Goal: Use online tool/utility: Utilize a website feature to perform a specific function

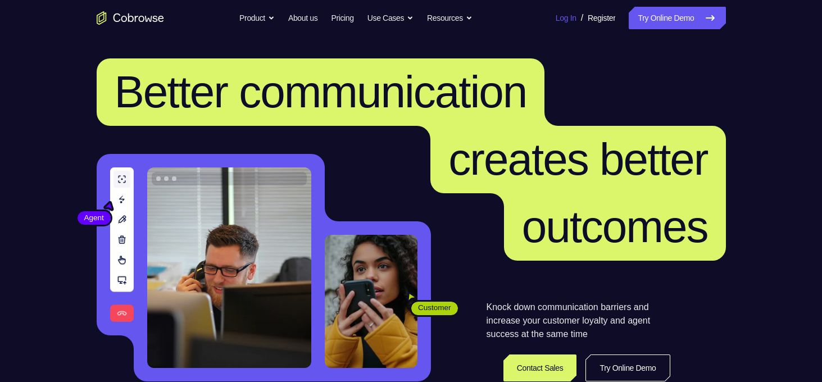
click at [556, 18] on link "Log In" at bounding box center [566, 18] width 21 height 22
drag, startPoint x: 0, startPoint y: 0, endPoint x: 649, endPoint y: 16, distance: 648.8
click at [649, 16] on link "Try Online Demo" at bounding box center [677, 18] width 97 height 22
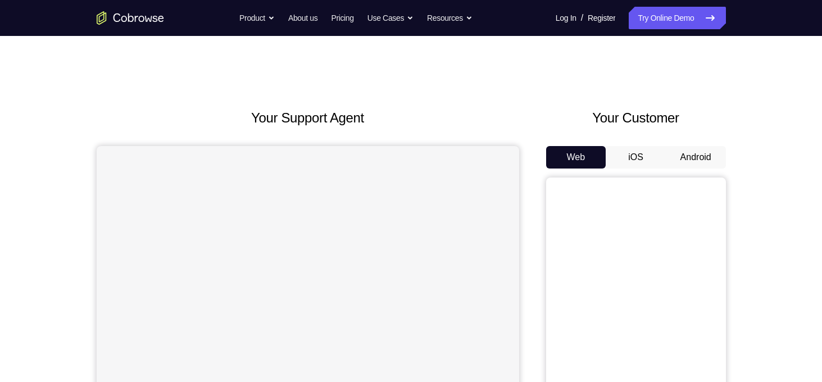
click at [687, 152] on button "Android" at bounding box center [696, 157] width 60 height 22
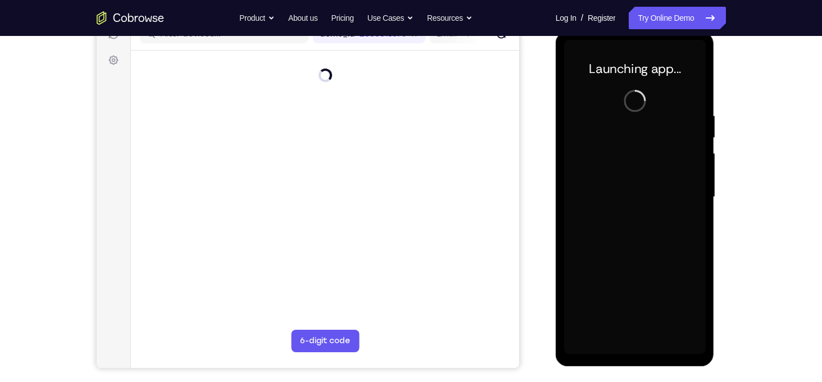
scroll to position [155, 0]
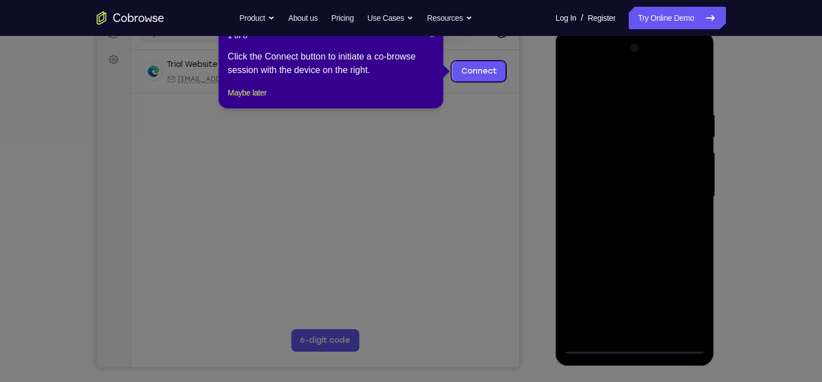
click at [632, 348] on icon at bounding box center [415, 191] width 831 height 382
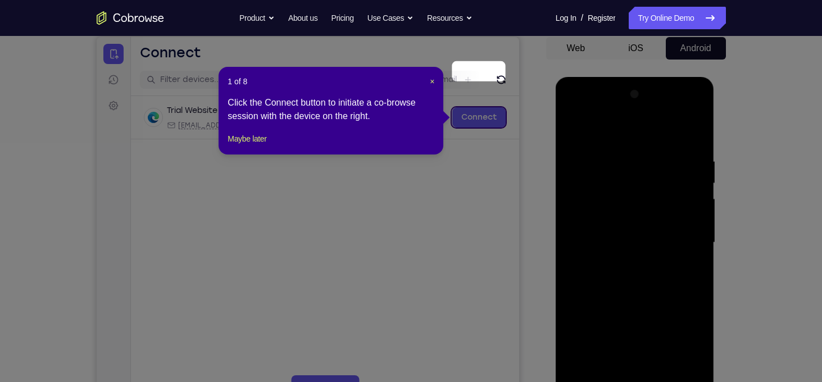
scroll to position [108, 0]
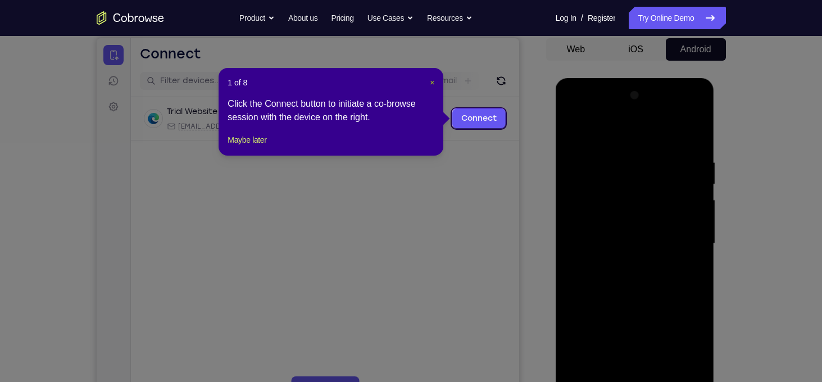
click at [430, 84] on span "×" at bounding box center [432, 82] width 4 height 9
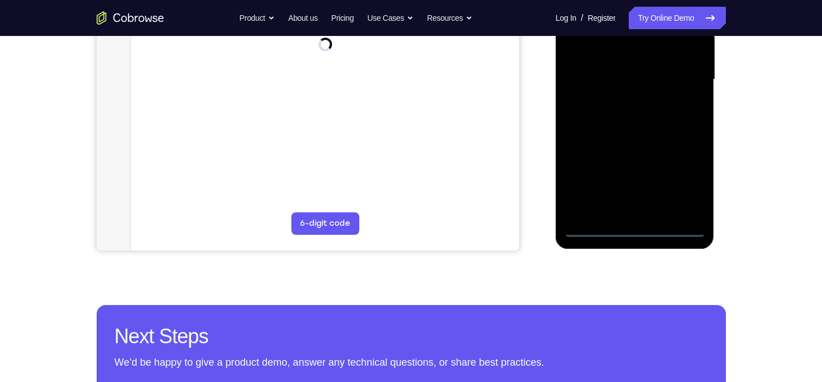
scroll to position [272, 0]
click at [628, 229] on div at bounding box center [635, 79] width 142 height 315
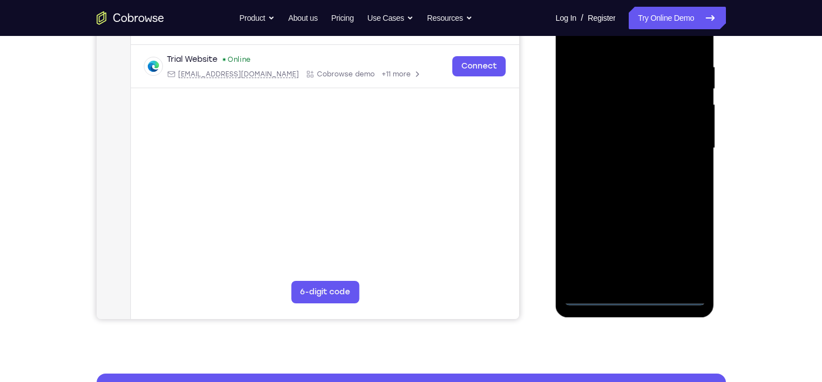
click at [670, 245] on div at bounding box center [635, 148] width 142 height 315
click at [689, 255] on div at bounding box center [635, 148] width 142 height 315
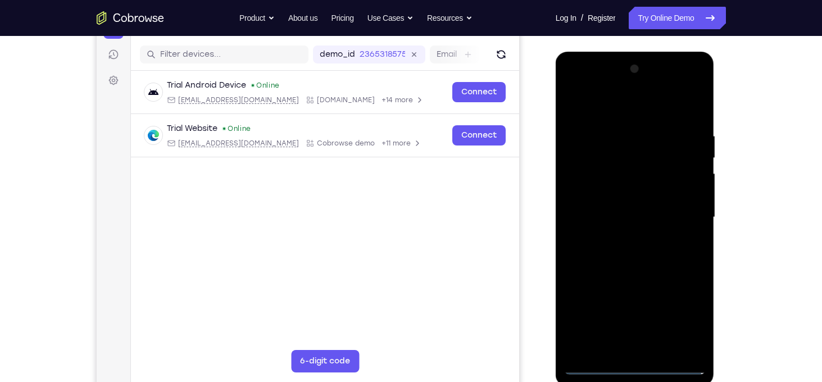
scroll to position [139, 0]
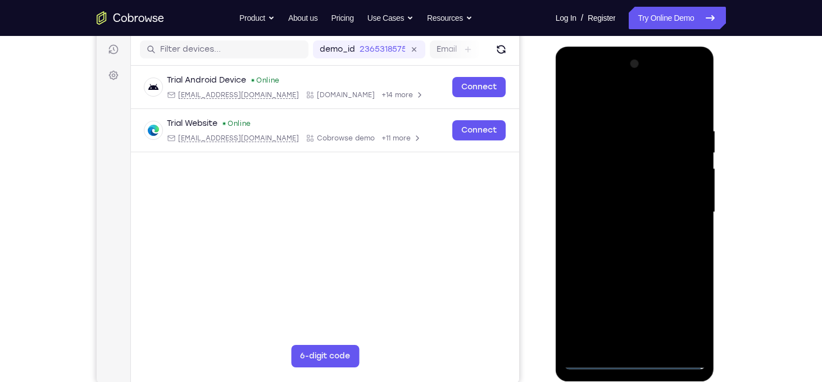
click at [615, 96] on div at bounding box center [635, 212] width 142 height 315
click at [691, 213] on div at bounding box center [635, 212] width 142 height 315
click at [626, 234] on div at bounding box center [635, 212] width 142 height 315
click at [635, 201] on div at bounding box center [635, 212] width 142 height 315
click at [630, 197] on div at bounding box center [635, 212] width 142 height 315
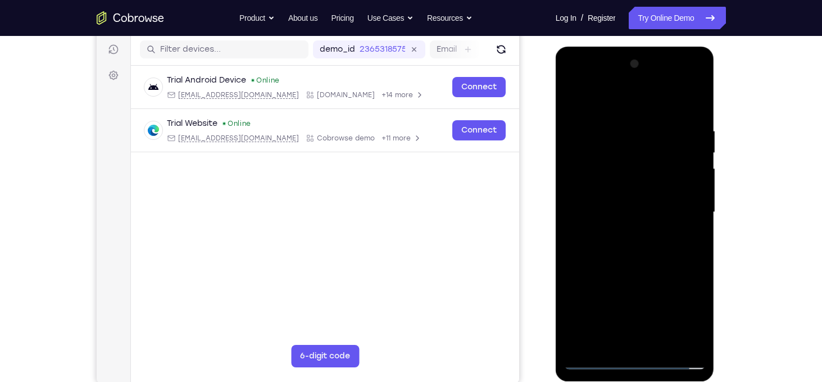
click at [635, 210] on div at bounding box center [635, 212] width 142 height 315
click at [631, 249] on div at bounding box center [635, 212] width 142 height 315
click at [635, 240] on div at bounding box center [635, 212] width 142 height 315
click at [688, 227] on div at bounding box center [635, 212] width 142 height 315
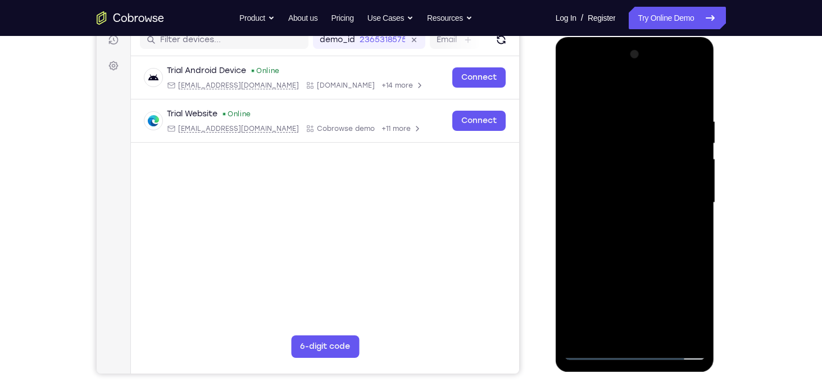
scroll to position [163, 0]
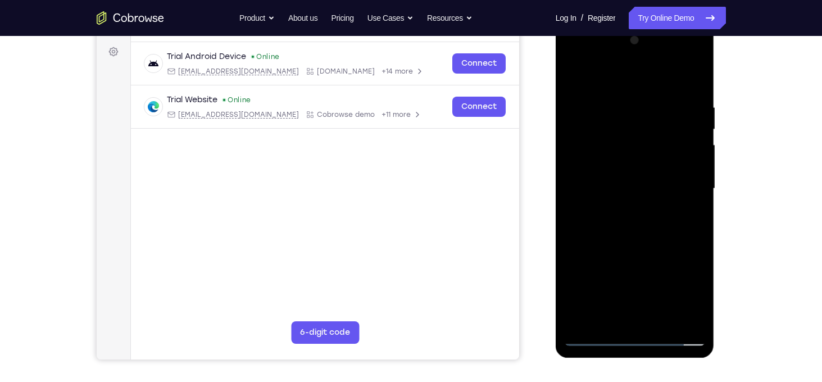
click at [696, 93] on div at bounding box center [635, 188] width 142 height 315
click at [695, 72] on div at bounding box center [635, 188] width 142 height 315
click at [575, 76] on div at bounding box center [635, 188] width 142 height 315
drag, startPoint x: 659, startPoint y: 89, endPoint x: 593, endPoint y: 96, distance: 65.5
click at [593, 96] on div at bounding box center [635, 188] width 142 height 315
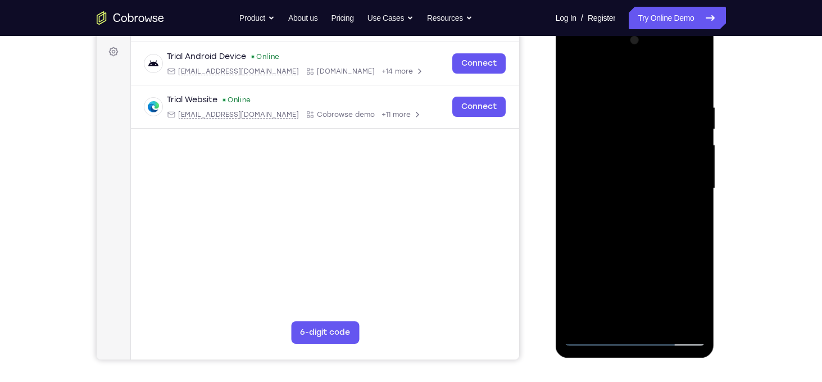
drag, startPoint x: 642, startPoint y: 98, endPoint x: 562, endPoint y: 112, distance: 80.9
click at [562, 112] on div at bounding box center [635, 190] width 159 height 335
drag, startPoint x: 642, startPoint y: 110, endPoint x: 576, endPoint y: 123, distance: 67.1
click at [576, 123] on div at bounding box center [635, 188] width 142 height 315
drag, startPoint x: 652, startPoint y: 98, endPoint x: 778, endPoint y: 124, distance: 128.6
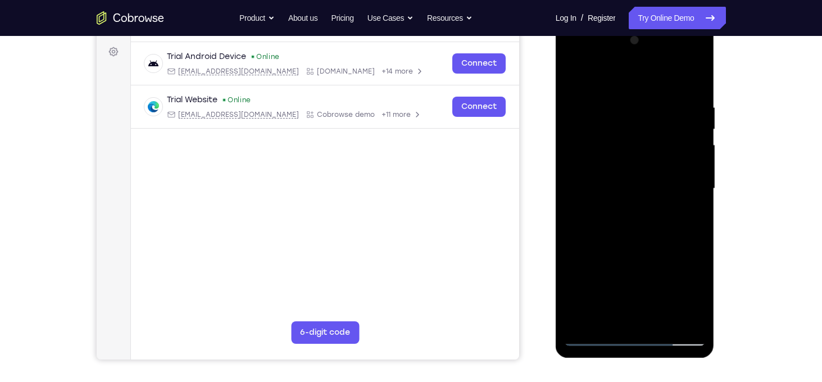
click at [716, 124] on html "Online web based iOS Simulators and Android Emulators. Run iPhone, iPad, Mobile…" at bounding box center [636, 191] width 160 height 337
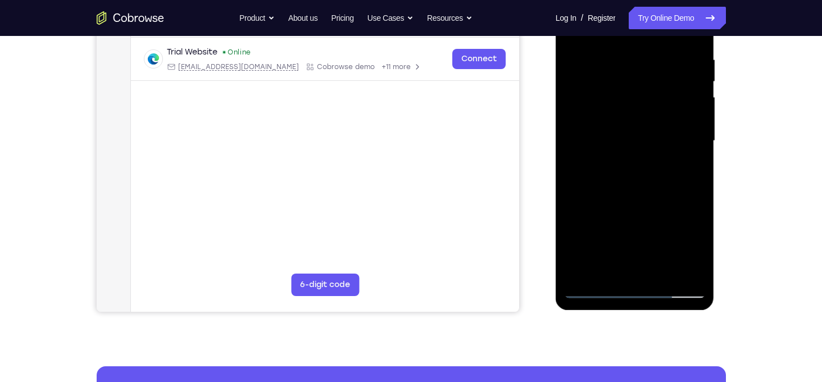
scroll to position [212, 0]
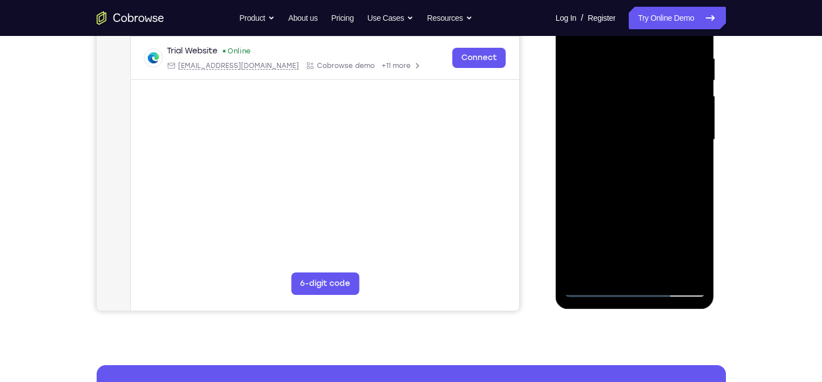
click at [658, 274] on div at bounding box center [635, 140] width 142 height 315
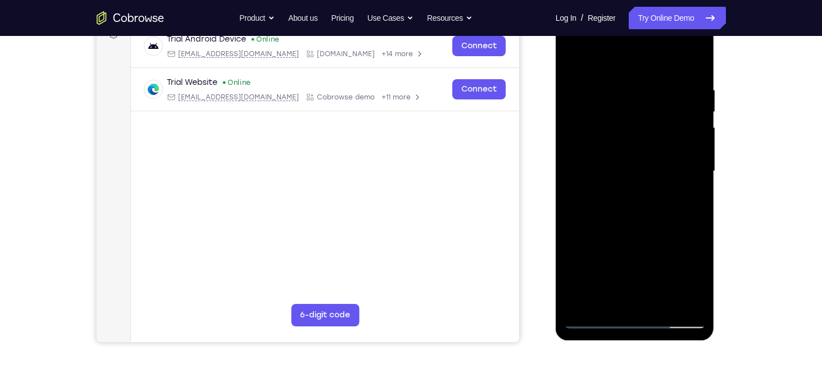
scroll to position [179, 0]
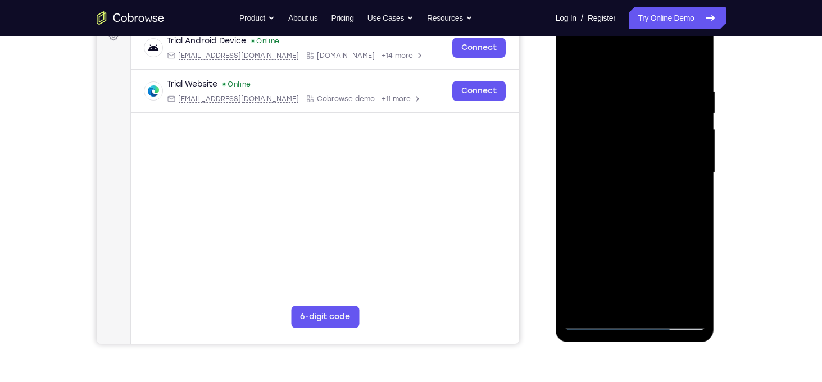
click at [656, 232] on div at bounding box center [635, 173] width 142 height 315
click at [654, 169] on div at bounding box center [635, 173] width 142 height 315
click at [607, 296] on div at bounding box center [635, 173] width 142 height 315
click at [690, 202] on div at bounding box center [635, 173] width 142 height 315
click at [695, 202] on div at bounding box center [635, 173] width 142 height 315
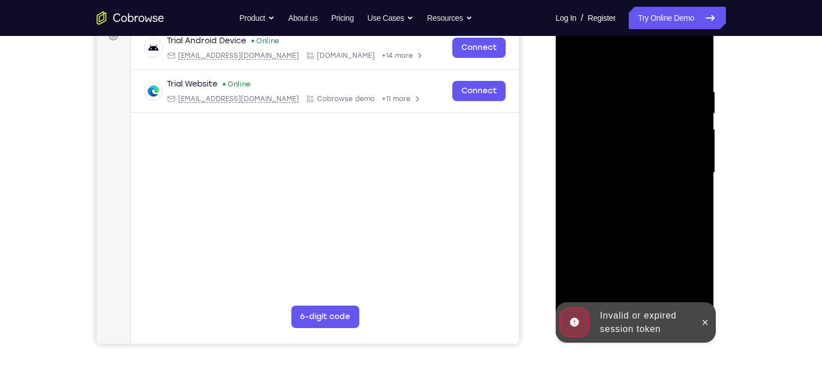
click at [690, 201] on div at bounding box center [635, 173] width 142 height 315
click at [647, 173] on span "Tap to Start" at bounding box center [634, 172] width 57 height 11
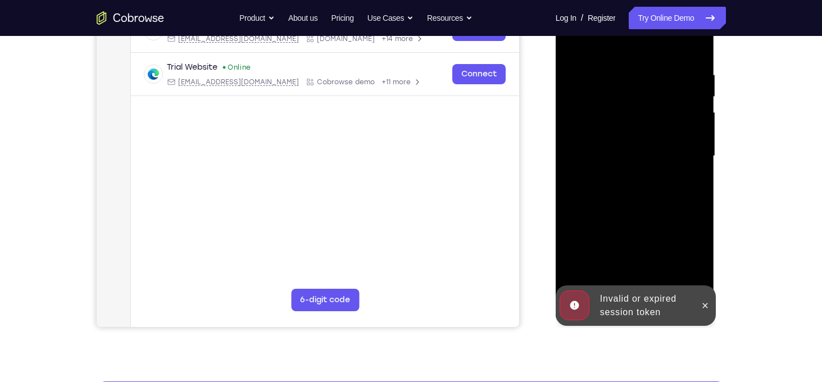
scroll to position [196, 0]
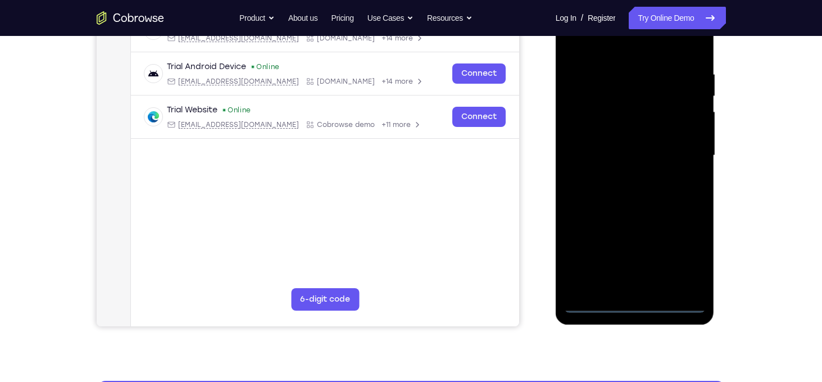
click at [637, 303] on div at bounding box center [635, 155] width 142 height 315
click at [692, 264] on div at bounding box center [635, 155] width 142 height 315
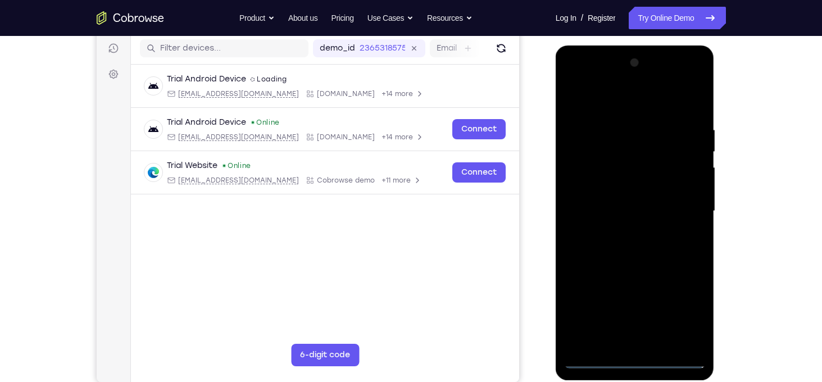
scroll to position [173, 0]
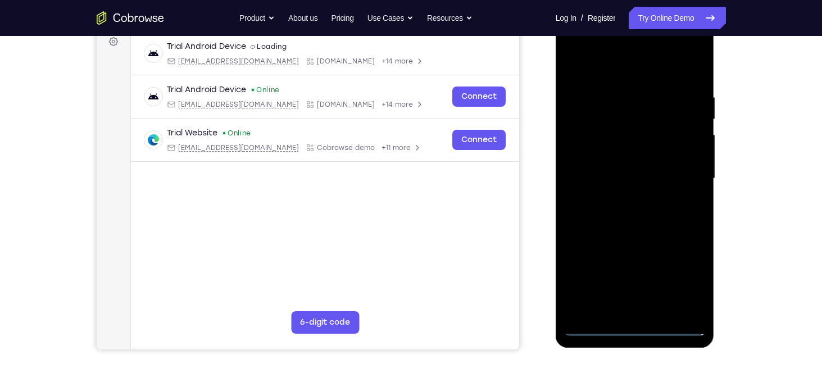
click at [634, 78] on div at bounding box center [635, 178] width 142 height 315
click at [629, 70] on div at bounding box center [635, 178] width 142 height 315
click at [677, 178] on div at bounding box center [635, 178] width 142 height 315
click at [621, 200] on div at bounding box center [635, 178] width 142 height 315
click at [643, 172] on div at bounding box center [635, 178] width 142 height 315
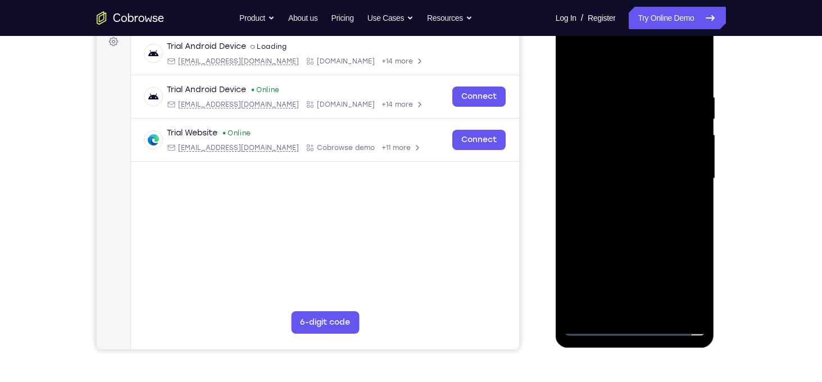
click at [624, 134] on div at bounding box center [635, 178] width 142 height 315
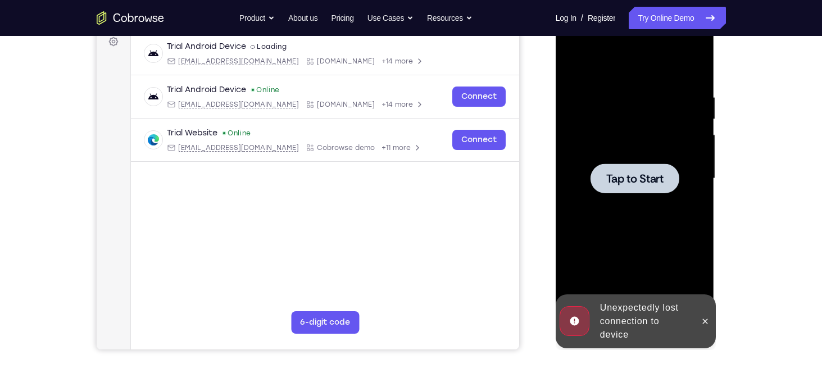
click at [610, 156] on div at bounding box center [635, 178] width 142 height 315
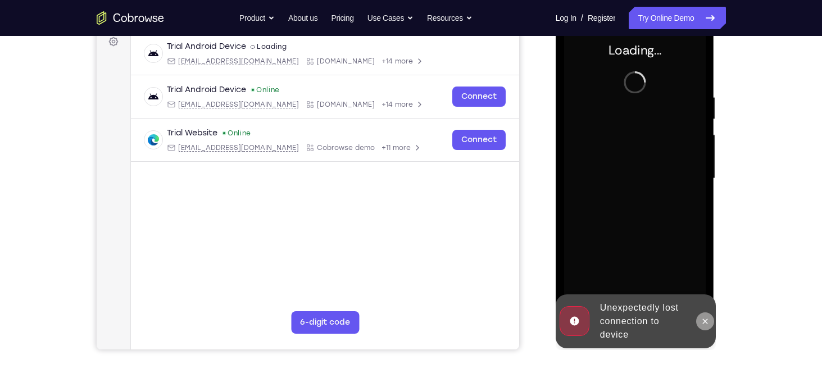
click at [701, 320] on icon at bounding box center [705, 321] width 9 height 9
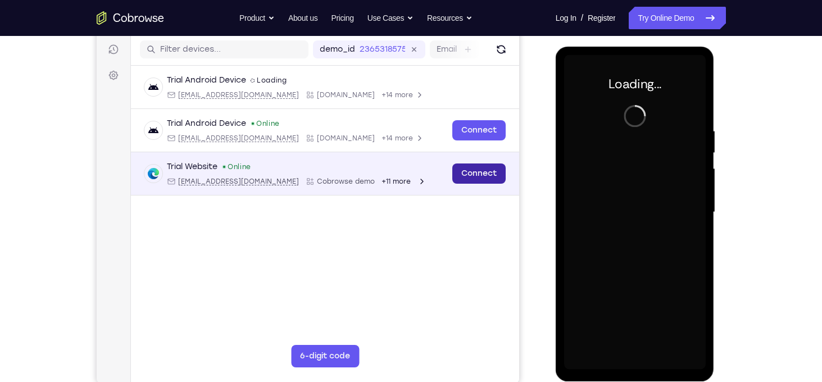
scroll to position [88, 0]
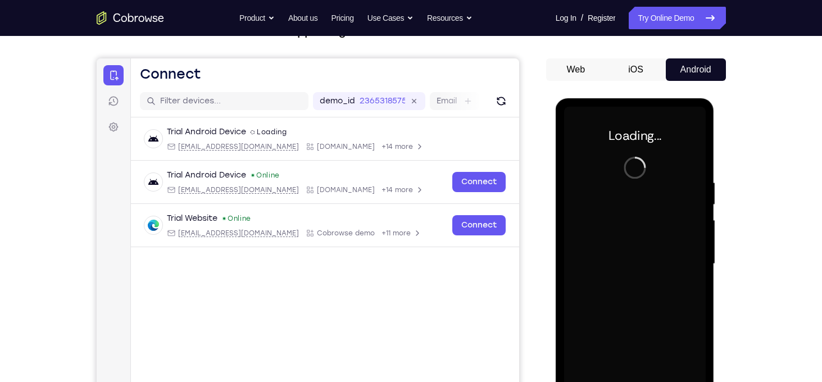
click at [649, 67] on button "iOS" at bounding box center [636, 69] width 60 height 22
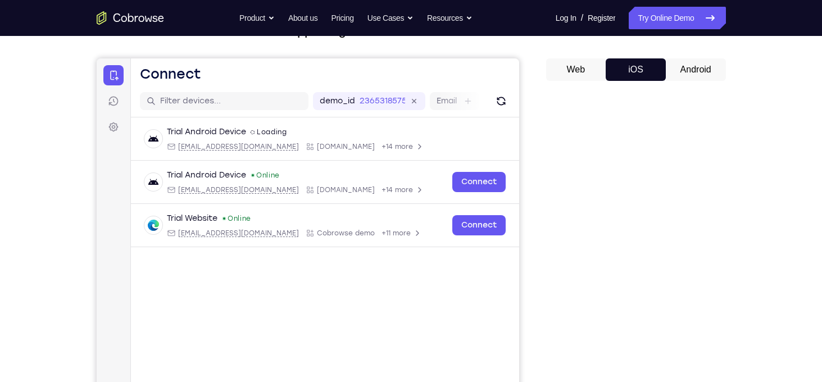
click at [686, 71] on button "Android" at bounding box center [696, 69] width 60 height 22
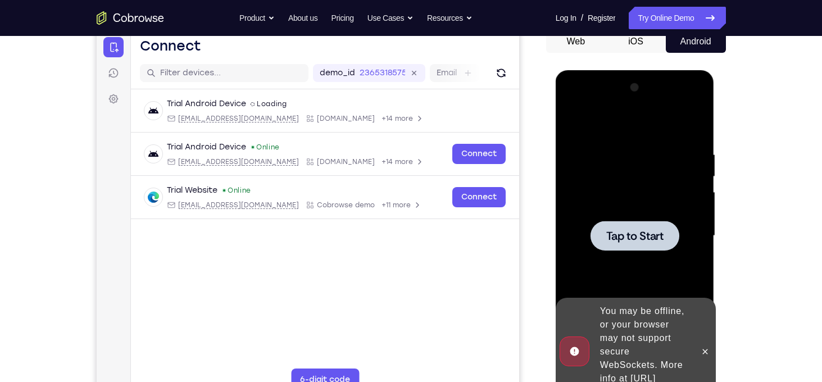
scroll to position [137, 0]
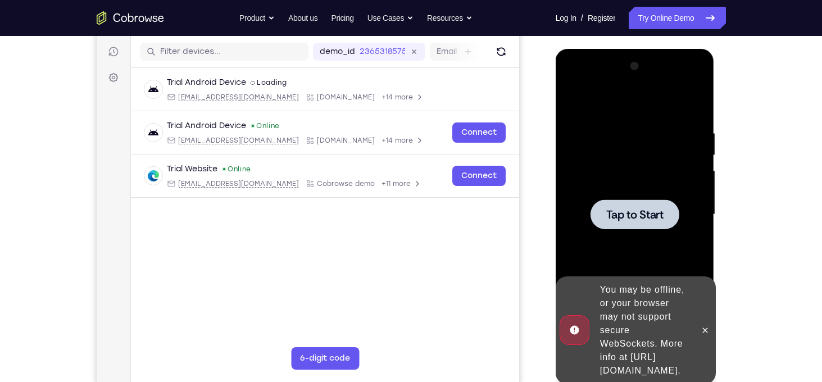
click at [641, 200] on div at bounding box center [635, 215] width 89 height 30
click at [643, 222] on div at bounding box center [635, 215] width 89 height 30
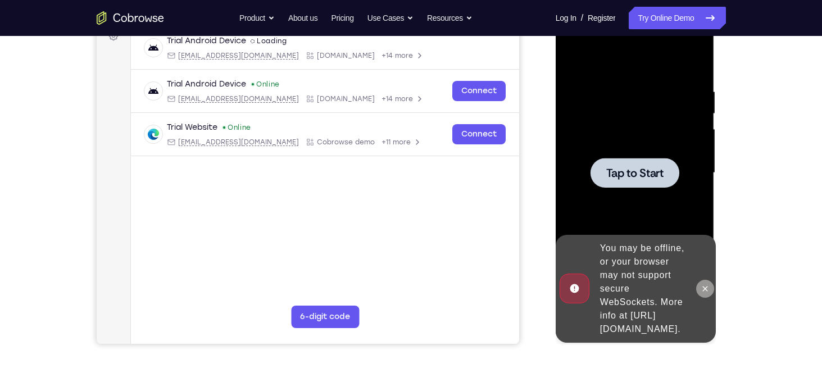
click at [701, 287] on button at bounding box center [705, 289] width 18 height 18
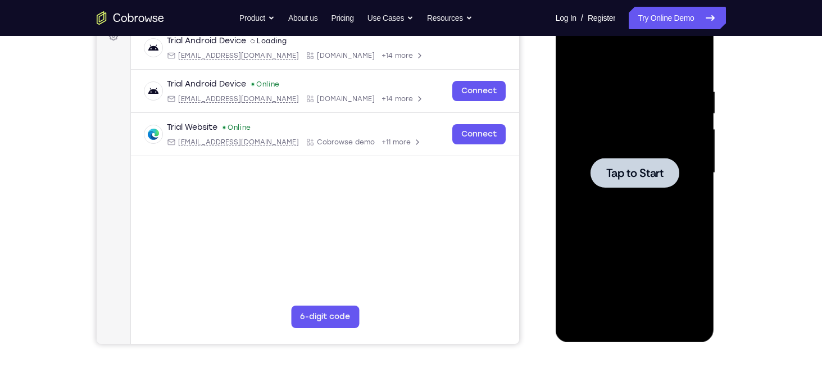
click at [651, 175] on span "Tap to Start" at bounding box center [634, 172] width 57 height 11
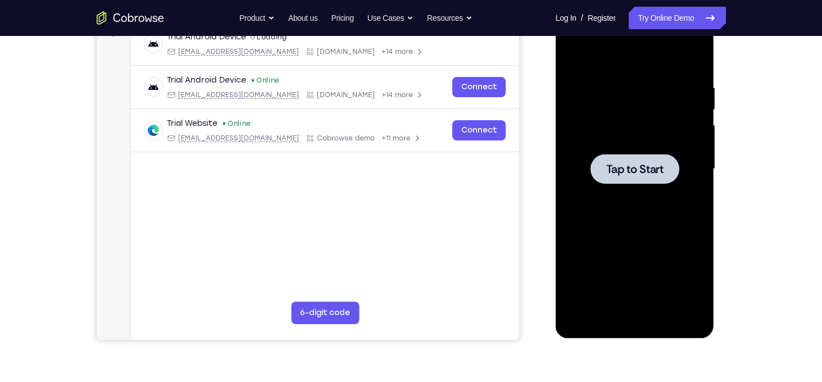
click at [651, 175] on span "Tap to Start" at bounding box center [634, 169] width 57 height 11
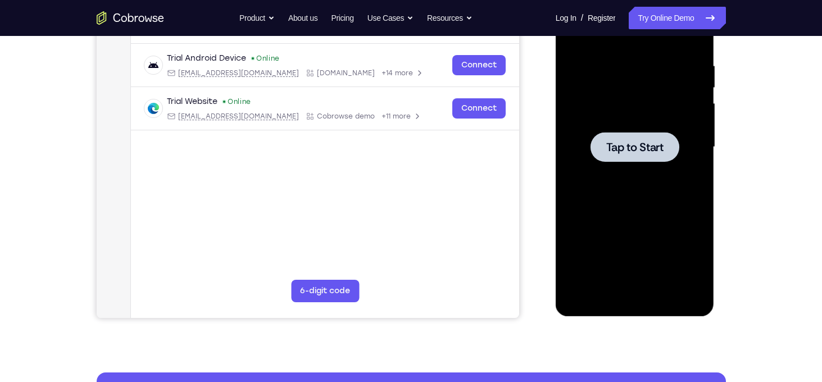
click at [656, 155] on div at bounding box center [635, 147] width 89 height 30
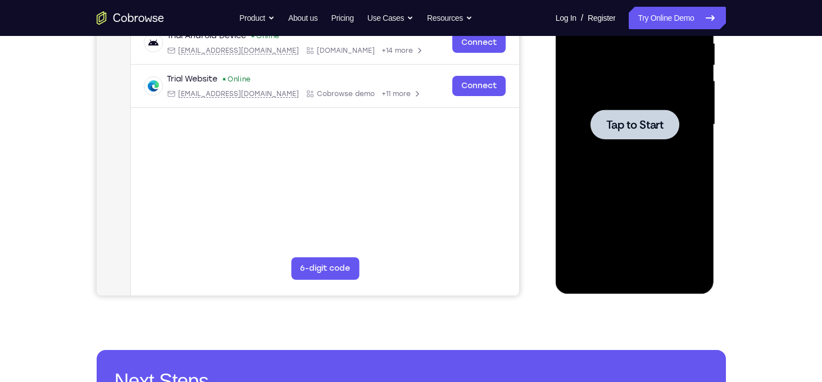
click at [648, 129] on span "Tap to Start" at bounding box center [634, 124] width 57 height 11
